Goal: Task Accomplishment & Management: Complete application form

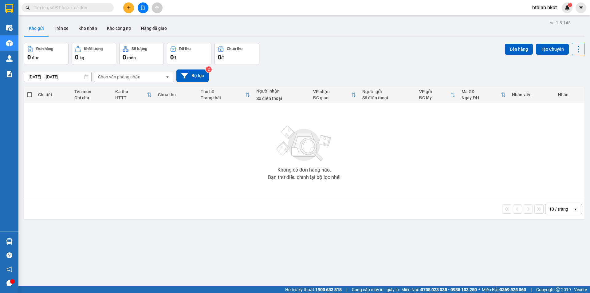
click at [131, 8] on button at bounding box center [128, 7] width 11 height 11
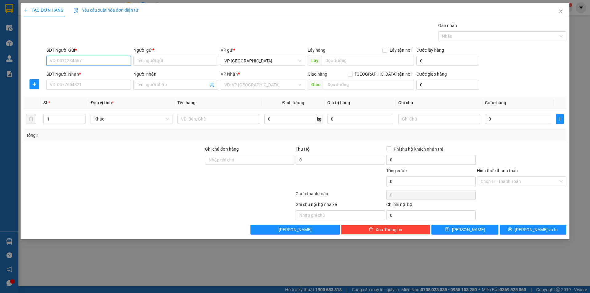
click at [68, 60] on input "SĐT Người Gửi *" at bounding box center [88, 61] width 85 height 10
type input "0904090899"
click at [159, 63] on input "Người gửi *" at bounding box center [175, 61] width 85 height 10
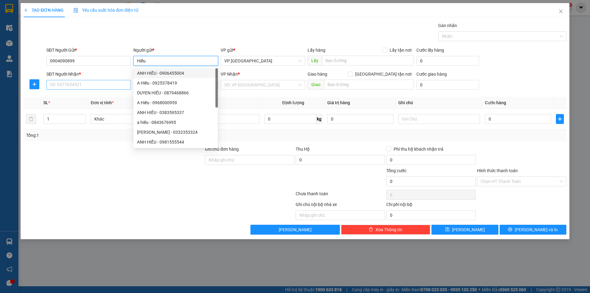
type input "Hiếu"
click at [88, 86] on input "SĐT Người Nhận *" at bounding box center [88, 85] width 85 height 10
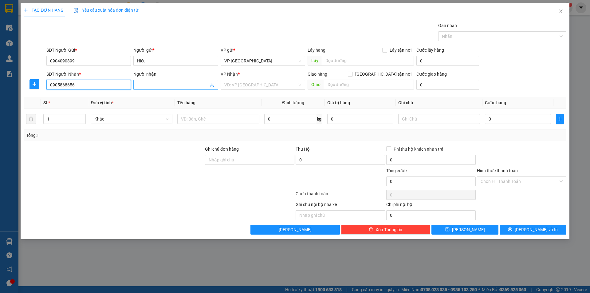
type input "0905868656"
click at [151, 80] on span at bounding box center [175, 85] width 85 height 10
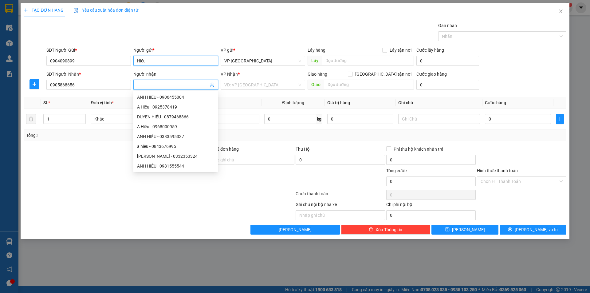
click at [137, 60] on input "Hiếu" at bounding box center [175, 61] width 85 height 10
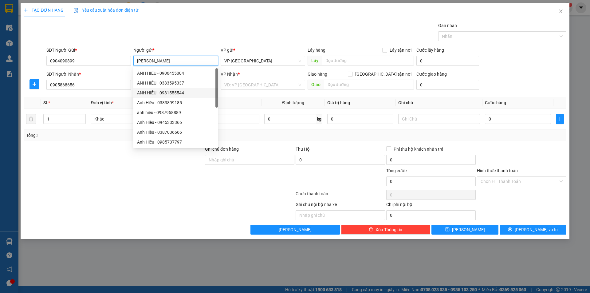
type input "[PERSON_NAME]"
click at [101, 165] on div at bounding box center [113, 157] width 181 height 22
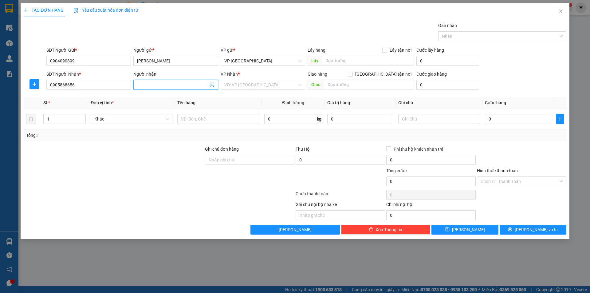
click at [155, 85] on input "Người nhận" at bounding box center [172, 84] width 71 height 7
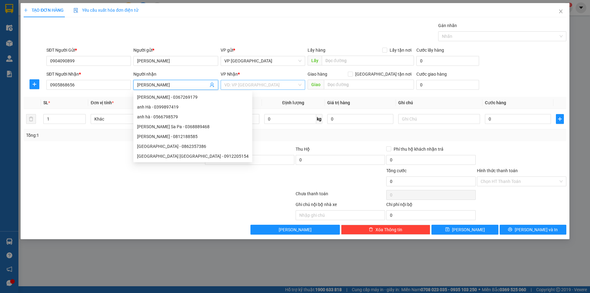
type input "[PERSON_NAME]"
click at [258, 85] on input "search" at bounding box center [260, 84] width 73 height 9
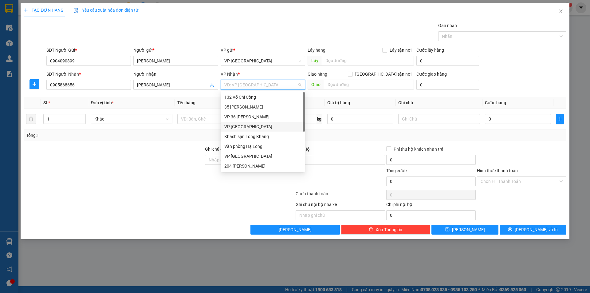
scroll to position [31, 0]
click at [257, 127] on div "VP [GEOGRAPHIC_DATA]" at bounding box center [262, 125] width 77 height 7
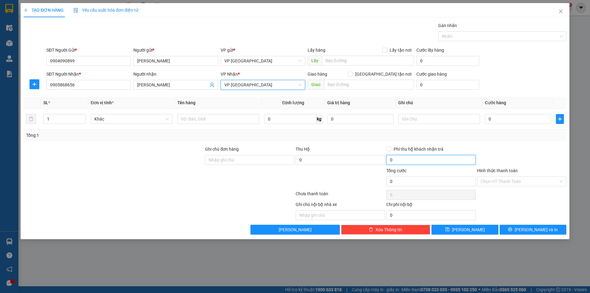
click at [430, 161] on input "0" at bounding box center [430, 160] width 89 height 10
type input "70.000"
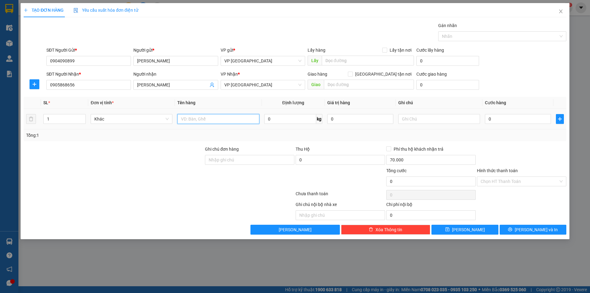
click at [218, 122] on input "text" at bounding box center [218, 119] width 82 height 10
type input "Giấy"
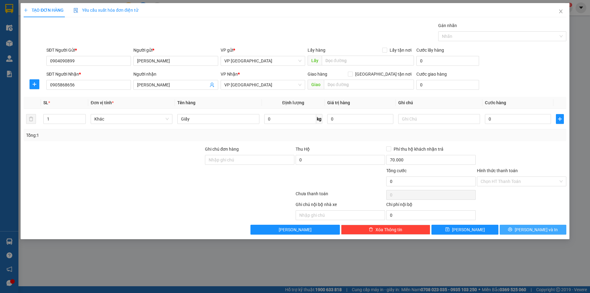
click at [537, 230] on span "[PERSON_NAME] và In" at bounding box center [536, 229] width 43 height 7
type input "0"
click at [406, 157] on input "0" at bounding box center [430, 160] width 89 height 10
type input "0"
click at [508, 121] on input "0" at bounding box center [518, 119] width 66 height 10
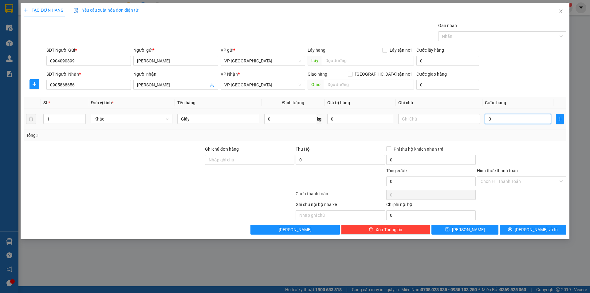
type input "7"
type input "70"
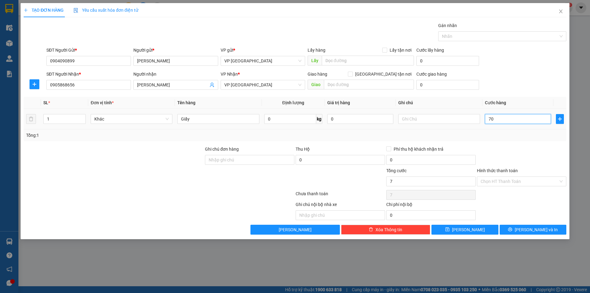
type input "70"
type input "700"
type input "7.000"
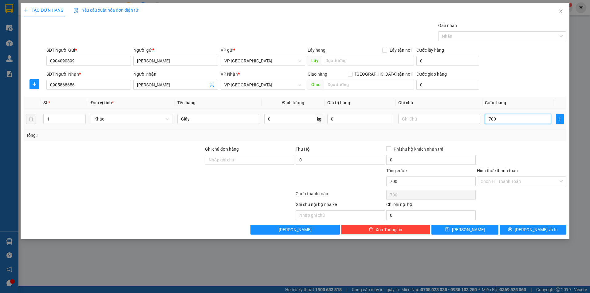
type input "7.000"
type input "70.000"
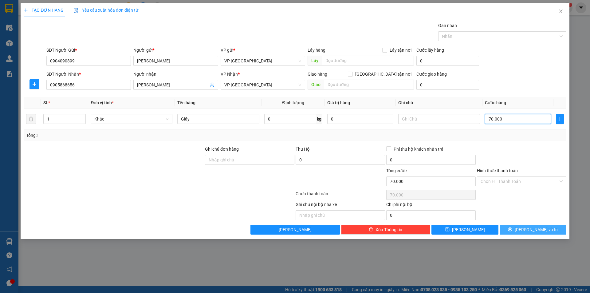
type input "70.000"
click at [512, 227] on icon "printer" at bounding box center [510, 229] width 4 height 4
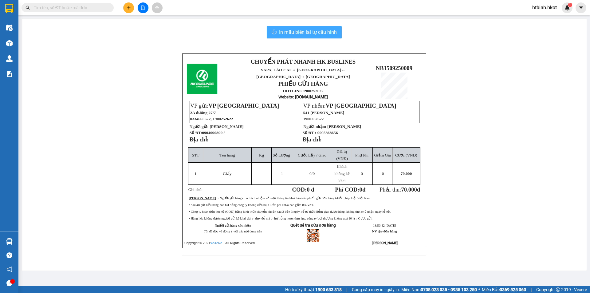
click at [310, 30] on span "In mẫu biên lai tự cấu hình" at bounding box center [308, 32] width 58 height 8
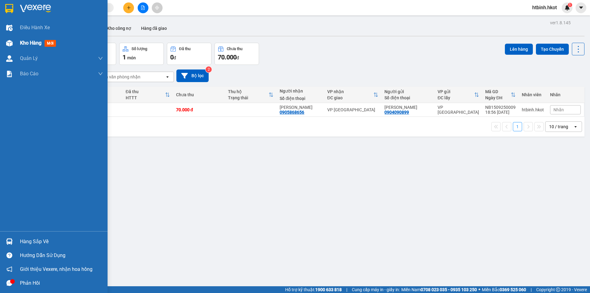
click at [34, 41] on span "Kho hàng" at bounding box center [31, 43] width 22 height 6
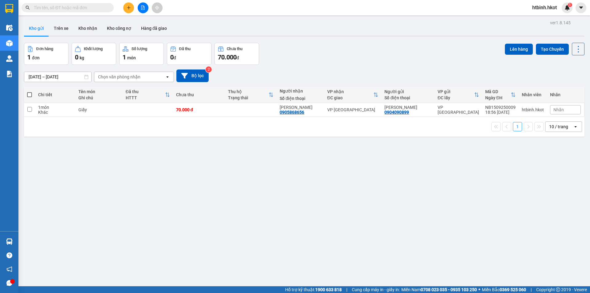
click at [385, 175] on div "ver 1.8.145 Kho gửi Trên xe Kho nhận Kho công nợ Hàng đã giao Đơn hàng 1 đơn Kh…" at bounding box center [304, 164] width 565 height 293
click at [62, 26] on button "Trên xe" at bounding box center [61, 28] width 25 height 15
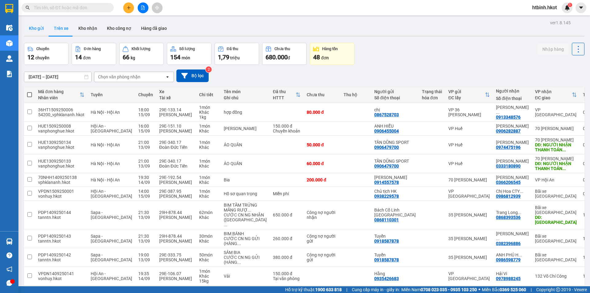
click at [40, 27] on button "Kho gửi" at bounding box center [36, 28] width 25 height 15
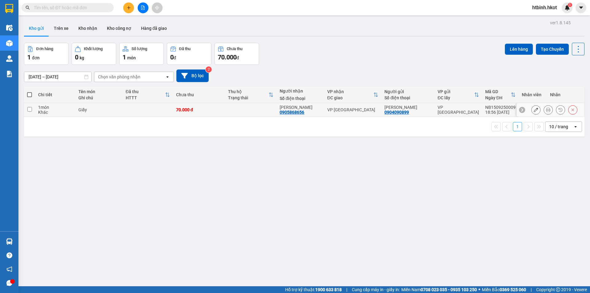
click at [269, 112] on td at bounding box center [251, 110] width 52 height 14
checkbox input "true"
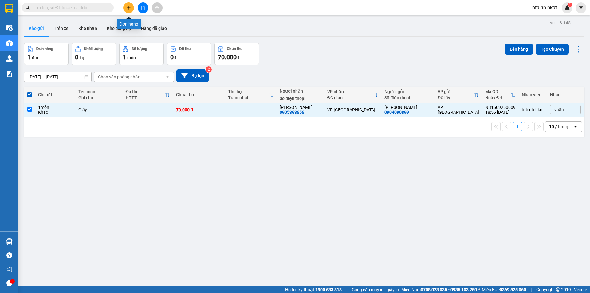
click at [126, 8] on button at bounding box center [128, 7] width 11 height 11
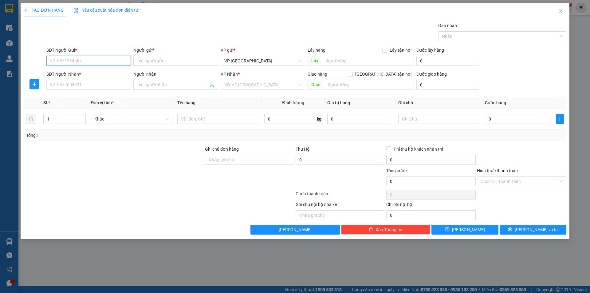
click at [97, 61] on input "SĐT Người Gửi *" at bounding box center [88, 61] width 85 height 10
click at [163, 59] on input "Người gửi *" at bounding box center [175, 61] width 85 height 10
paste input "[PERSON_NAME] + [PERSON_NAME]"
type input "[PERSON_NAME] + [PERSON_NAME]"
click at [243, 106] on th "Tên hàng" at bounding box center [218, 103] width 87 height 12
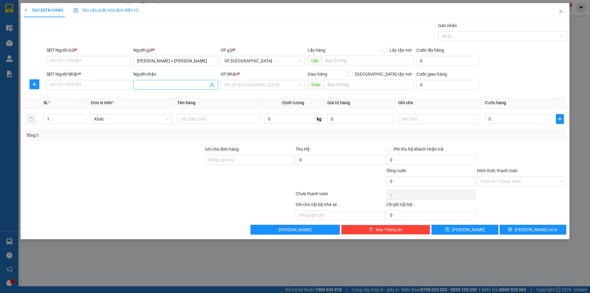
click at [170, 86] on input "Người nhận" at bounding box center [172, 84] width 71 height 7
paste input "[PERSON_NAME] + [PERSON_NAME]"
type input "[PERSON_NAME] + [PERSON_NAME]"
click at [87, 62] on input "SĐT Người Gửi *" at bounding box center [88, 61] width 85 height 10
drag, startPoint x: 63, startPoint y: 63, endPoint x: 24, endPoint y: 89, distance: 46.2
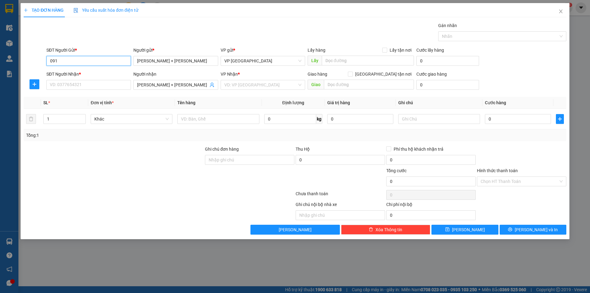
click at [7, 64] on div "TẠO ĐƠN HÀNG Yêu cầu xuất hóa đơn điện tử Transit Pickup Surcharge Ids Transit …" at bounding box center [295, 146] width 590 height 293
paste input "2580295"
type input "0912580295"
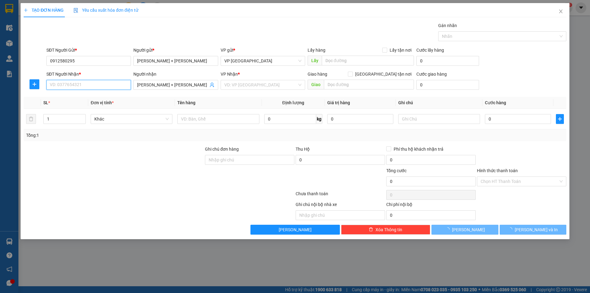
click at [99, 85] on input "SĐT Người Nhận *" at bounding box center [88, 85] width 85 height 10
paste input "0912580295"
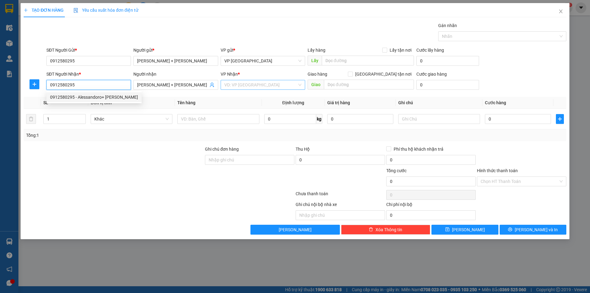
type input "0912580295"
click at [271, 85] on input "search" at bounding box center [260, 84] width 73 height 9
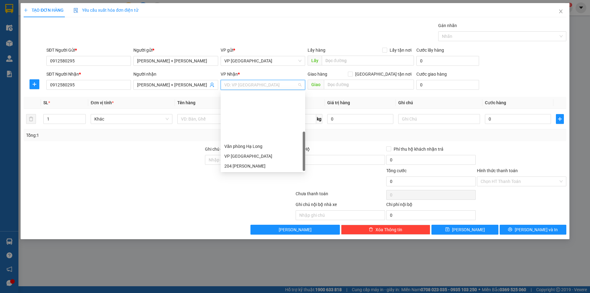
scroll to position [57, 0]
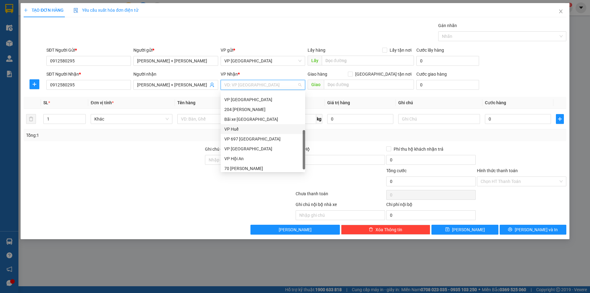
click at [250, 129] on div "VP Huế" at bounding box center [262, 129] width 77 height 7
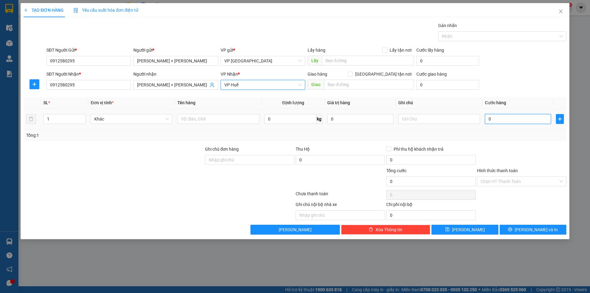
click at [497, 119] on input "0" at bounding box center [518, 119] width 66 height 10
type input "1"
type input "10"
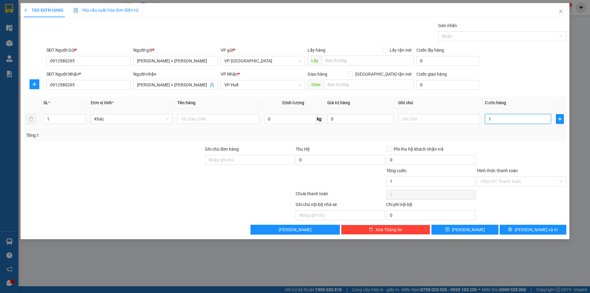
type input "10"
type input "100"
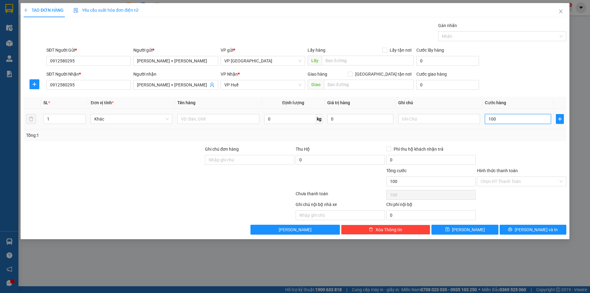
type input "1.000"
type input "10.000"
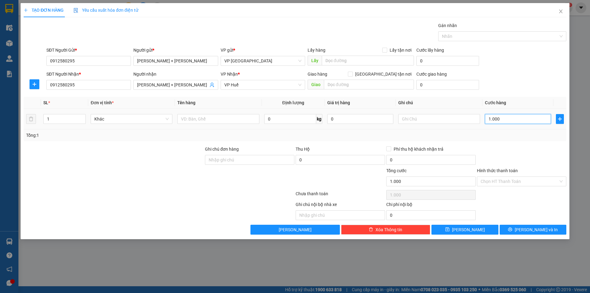
type input "10.000"
type input "100.000"
type input "1.000.000"
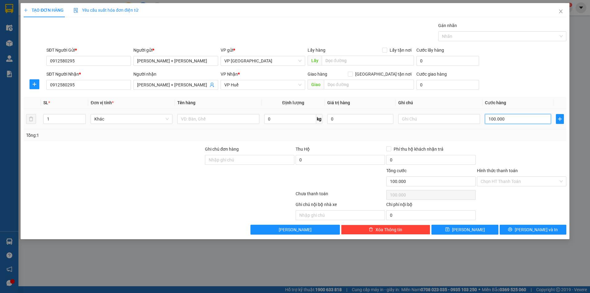
type input "1.000.000"
click at [499, 151] on div at bounding box center [521, 157] width 91 height 22
click at [214, 121] on input "text" at bounding box center [218, 119] width 82 height 10
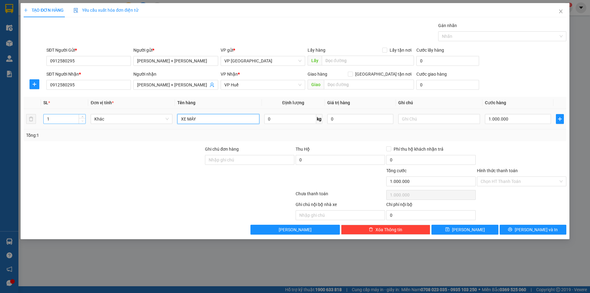
click at [81, 118] on span "Decrease Value" at bounding box center [82, 121] width 7 height 6
type input "XE MÁY"
type input "2"
click at [83, 117] on icon "up" at bounding box center [82, 117] width 2 height 2
click at [250, 163] on input "Ghi chú đơn hàng" at bounding box center [249, 160] width 89 height 10
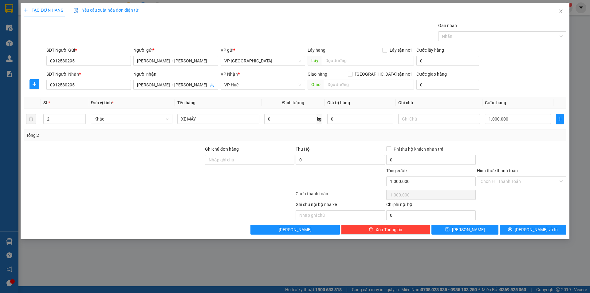
click at [212, 181] on div at bounding box center [249, 178] width 91 height 22
click at [234, 161] on input "Ghi chú đơn hàng" at bounding box center [249, 160] width 89 height 10
paste input "B2W18X"
click at [512, 183] on input "Hình thức thanh toán" at bounding box center [520, 181] width 78 height 9
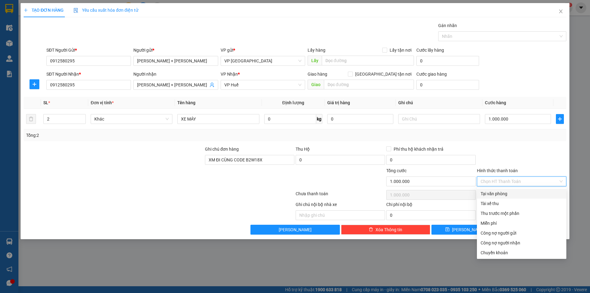
click at [512, 151] on div at bounding box center [521, 157] width 91 height 22
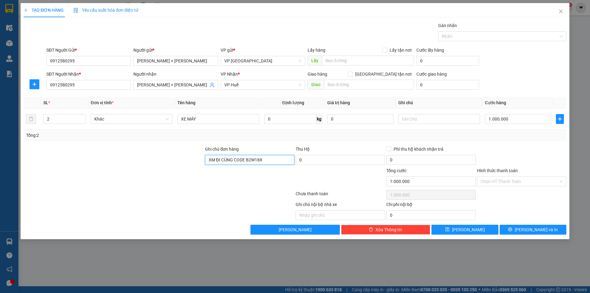
click at [271, 161] on input "XM ĐI CÙNG CODE B2W18X" at bounding box center [249, 160] width 89 height 10
type input "XM ĐI CÙNG CODE B2W18X ĐÃ TT CHO KT"
click at [454, 118] on input "text" at bounding box center [439, 119] width 82 height 10
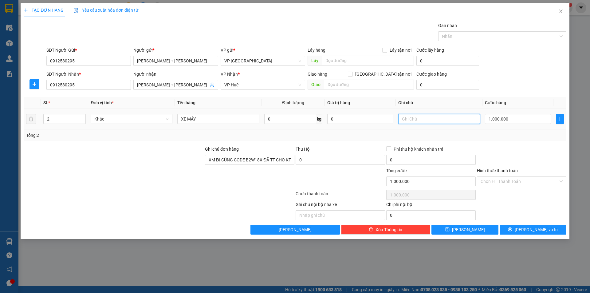
paste input "XM ĐI CÙNG CODE B2W18X ĐÃ TT CHO KT"
type input "XM ĐI CÙNG CODE B2W18X ĐÃ TT CHO KT"
click at [514, 231] on button "[PERSON_NAME] và In" at bounding box center [533, 230] width 67 height 10
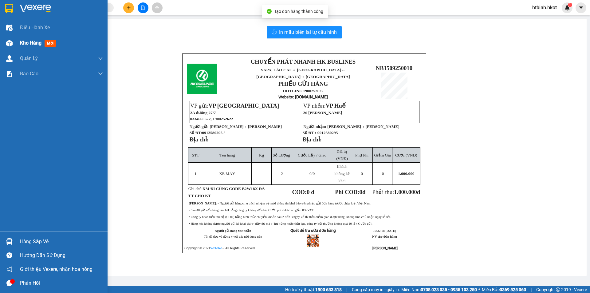
click at [21, 42] on span "Kho hàng" at bounding box center [31, 43] width 22 height 6
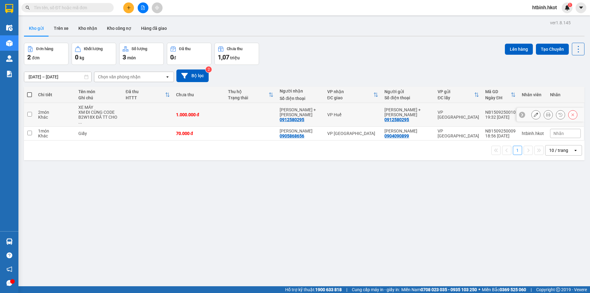
click at [65, 110] on div "2 món" at bounding box center [55, 112] width 34 height 5
checkbox input "true"
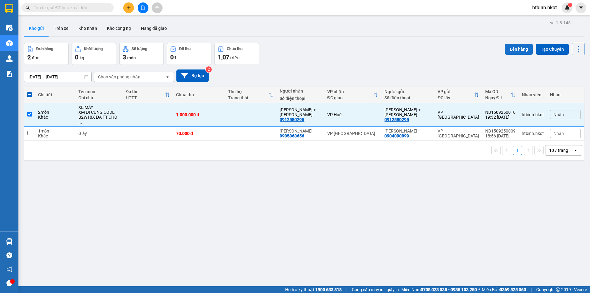
click at [523, 48] on button "Lên hàng" at bounding box center [519, 49] width 28 height 11
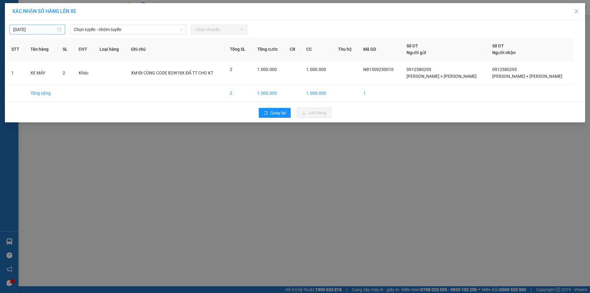
click at [50, 32] on input "[DATE]" at bounding box center [34, 29] width 43 height 7
click at [85, 73] on div "13" at bounding box center [84, 74] width 7 height 7
type input "[DATE]"
drag, startPoint x: 112, startPoint y: 28, endPoint x: 119, endPoint y: 36, distance: 10.7
click at [113, 28] on span "Chọn tuyến - nhóm tuyến" at bounding box center [128, 29] width 109 height 9
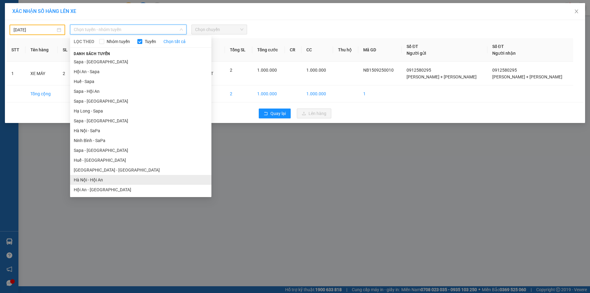
click at [97, 180] on li "Hà Nội - Hội An" at bounding box center [140, 180] width 141 height 10
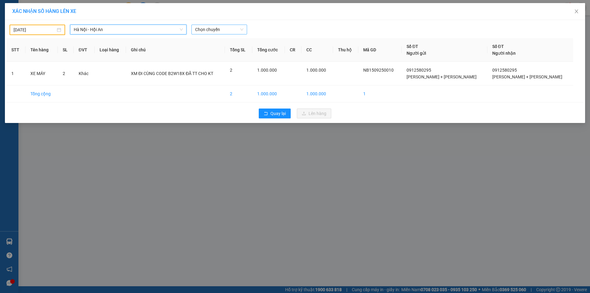
click at [222, 34] on span "Chọn chuyến" at bounding box center [219, 29] width 48 height 9
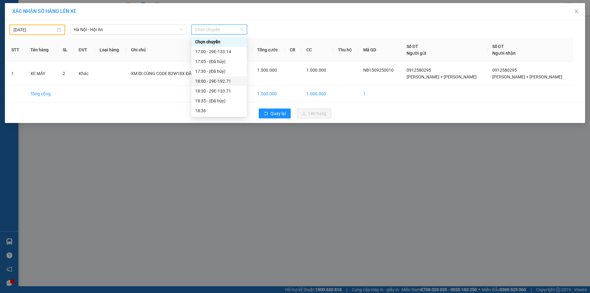
click at [222, 85] on div "18:00 - 29E-192.71" at bounding box center [218, 81] width 55 height 10
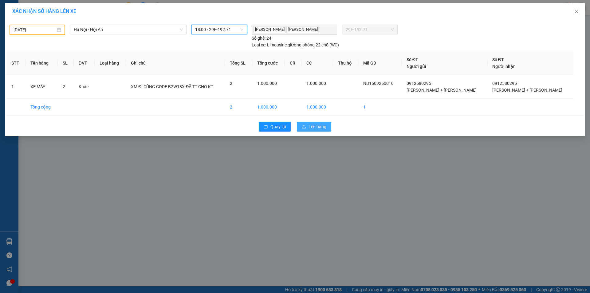
click at [310, 127] on span "Lên hàng" at bounding box center [318, 126] width 18 height 7
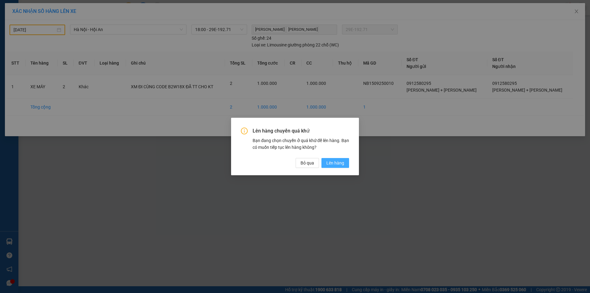
click at [332, 165] on span "Lên hàng" at bounding box center [335, 162] width 18 height 7
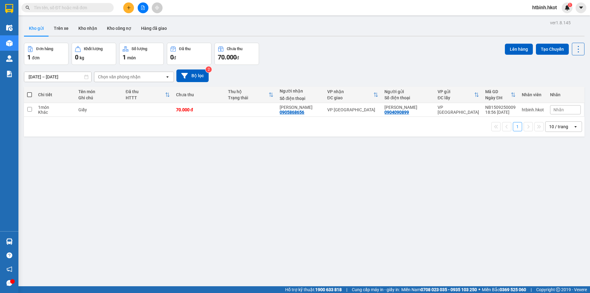
click at [128, 117] on div "1 10 / trang open" at bounding box center [304, 127] width 561 height 20
click at [133, 112] on td at bounding box center [148, 110] width 50 height 14
checkbox input "true"
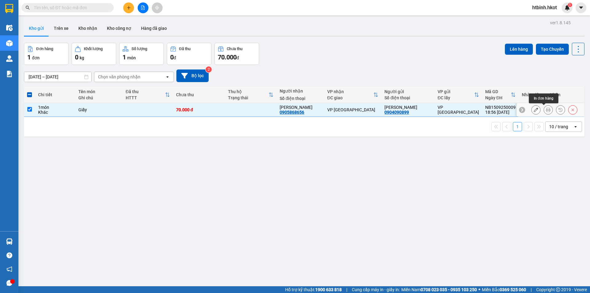
click at [534, 111] on icon at bounding box center [536, 110] width 4 height 4
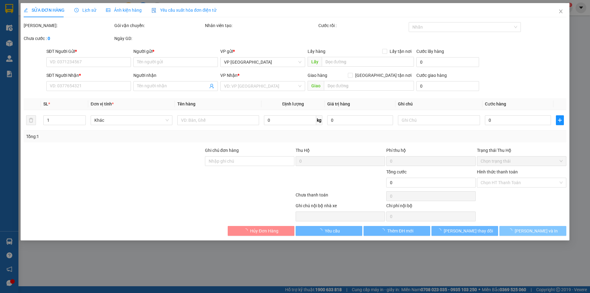
type input "0904090899"
type input "[PERSON_NAME]"
type input "0905868656"
type input "[PERSON_NAME]"
type input "70.000"
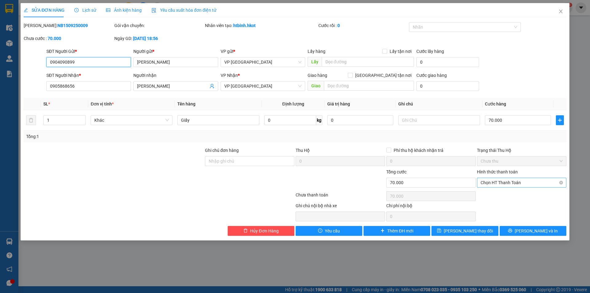
click at [522, 185] on span "Chọn HT Thanh Toán" at bounding box center [522, 182] width 82 height 9
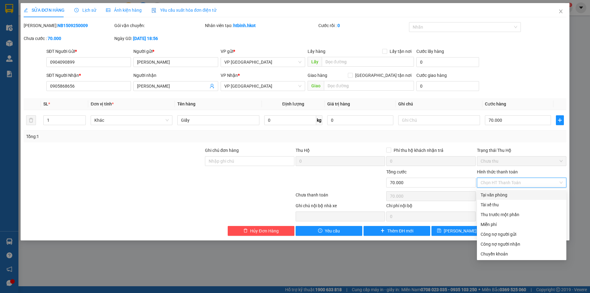
click at [516, 196] on div "Tại văn phòng" at bounding box center [522, 194] width 82 height 7
type input "0"
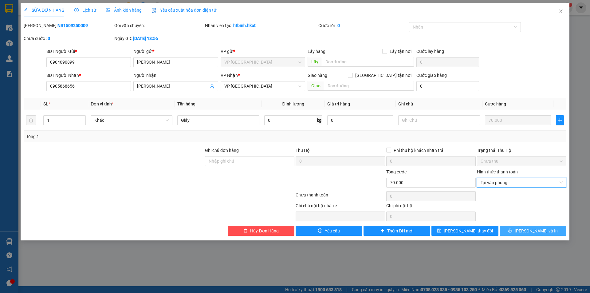
click at [512, 232] on button "[PERSON_NAME] và In" at bounding box center [533, 231] width 67 height 10
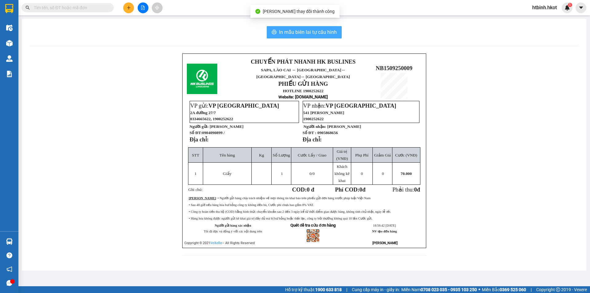
click at [300, 34] on span "In mẫu biên lai tự cấu hình" at bounding box center [308, 32] width 58 height 8
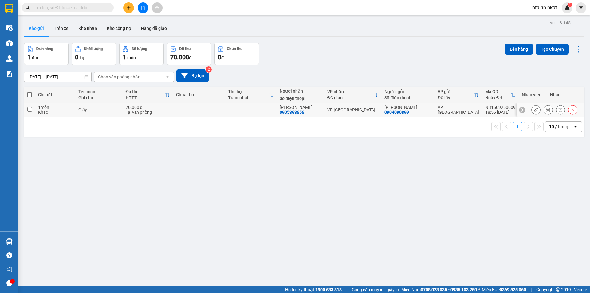
click at [173, 105] on td "70.000 đ Tại văn phòng" at bounding box center [148, 110] width 50 height 14
checkbox input "true"
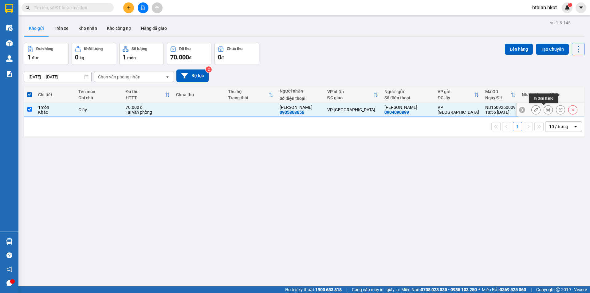
click at [546, 111] on icon at bounding box center [548, 110] width 4 height 4
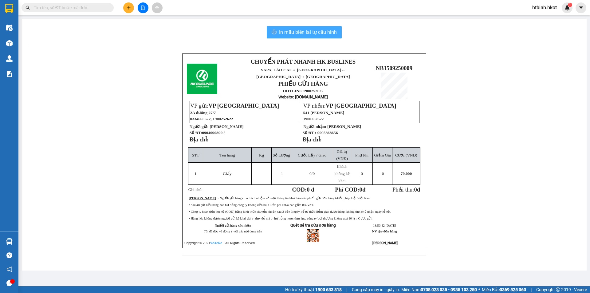
click at [321, 31] on span "In mẫu biên lai tự cấu hình" at bounding box center [308, 32] width 58 height 8
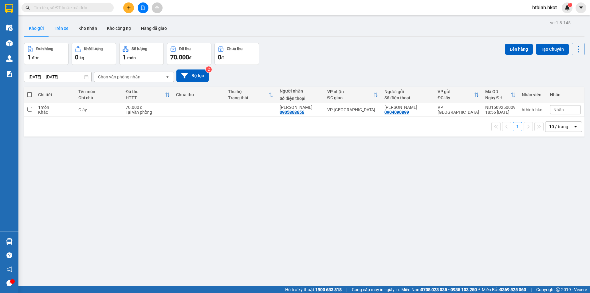
click at [61, 29] on button "Trên xe" at bounding box center [61, 28] width 25 height 15
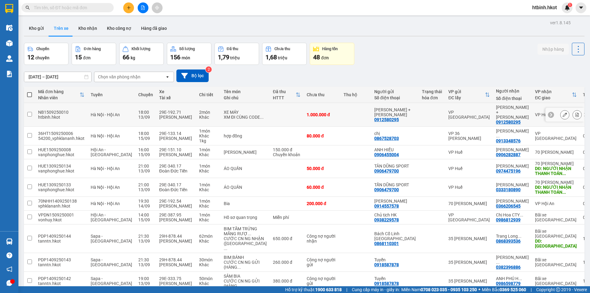
click at [61, 110] on div "NB1509250010" at bounding box center [61, 112] width 46 height 5
checkbox input "false"
copy div "NB1509250010"
click at [37, 29] on button "Kho gửi" at bounding box center [36, 28] width 25 height 15
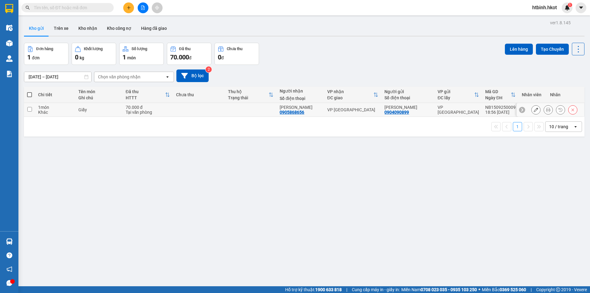
click at [488, 108] on div "NB1509250009" at bounding box center [500, 107] width 30 height 5
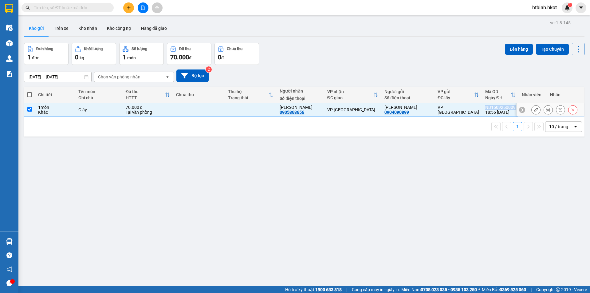
click at [488, 108] on div "NB1509250009" at bounding box center [500, 107] width 30 height 5
checkbox input "false"
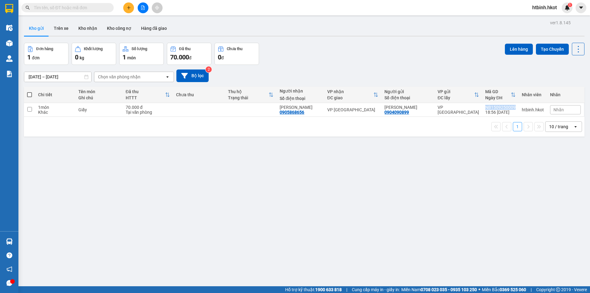
copy div "NB1509250009"
